Goal: Find specific page/section: Find specific page/section

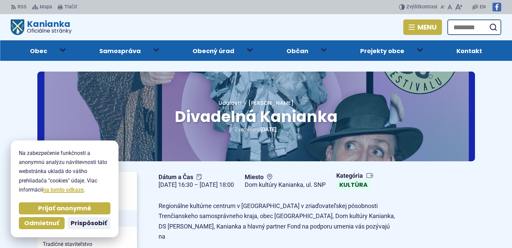
scroll to position [168, 0]
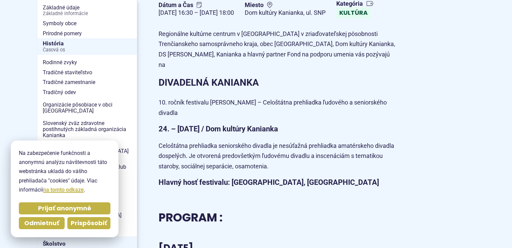
click at [85, 226] on span "Prispôsobiť" at bounding box center [89, 224] width 36 height 8
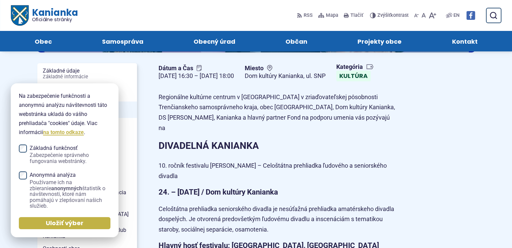
scroll to position [101, 0]
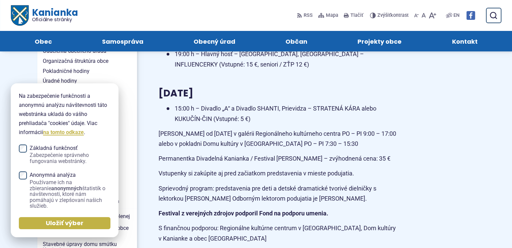
scroll to position [572, 0]
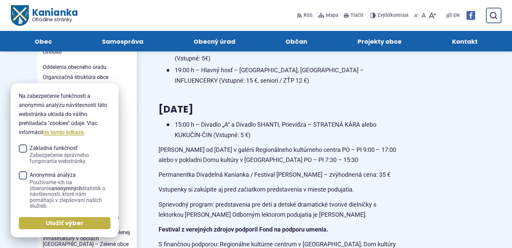
click at [48, 150] on span "Základná funkčnosť Zabezpečenie správneho fungovania webstránky." at bounding box center [70, 154] width 81 height 19
click at [121, 150] on span "[PERSON_NAME]" at bounding box center [87, 155] width 89 height 10
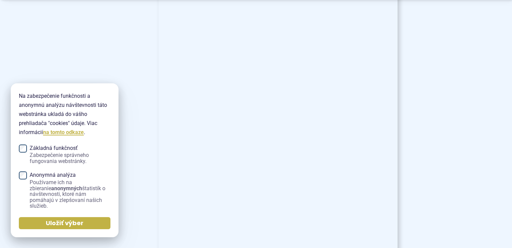
scroll to position [1312, 0]
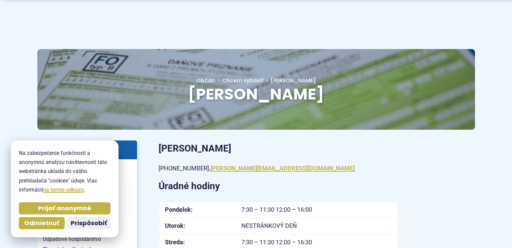
scroll to position [34, 0]
